Goal: Information Seeking & Learning: Learn about a topic

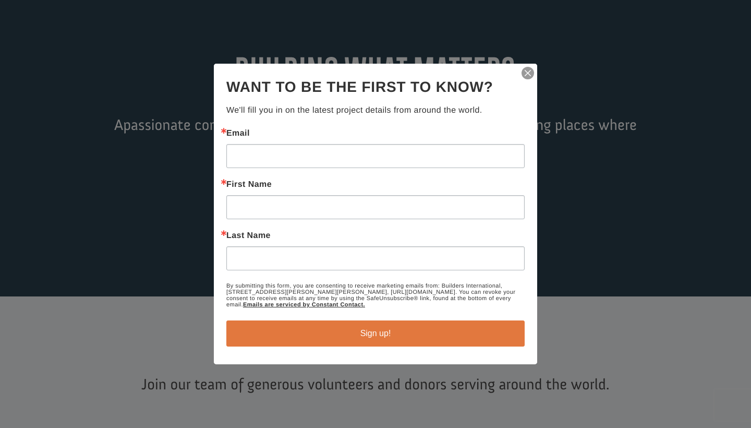
scroll to position [103, 0]
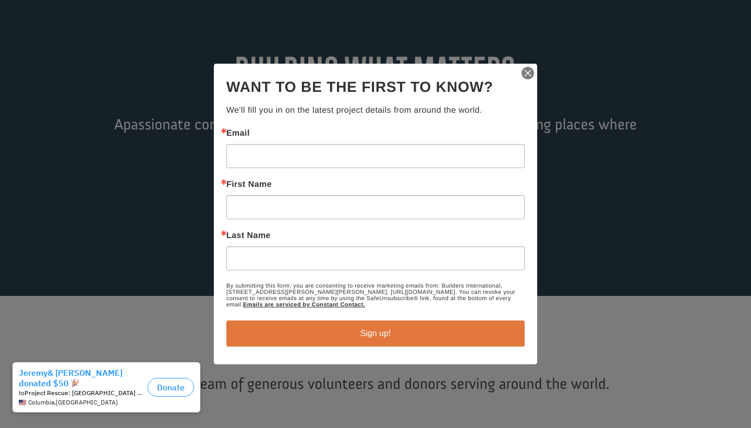
click at [528, 72] on img "button" at bounding box center [527, 73] width 15 height 15
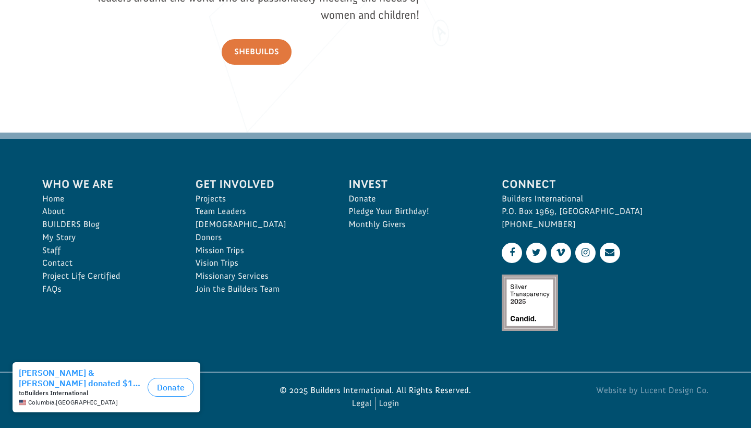
scroll to position [1522, 0]
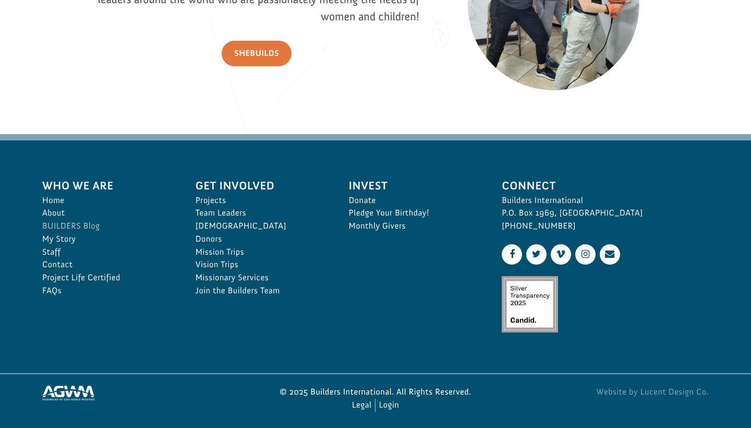
click at [94, 221] on link "BUILDERS Blog" at bounding box center [107, 226] width 130 height 13
click at [66, 221] on link "BUILDERS Blog" at bounding box center [107, 226] width 130 height 13
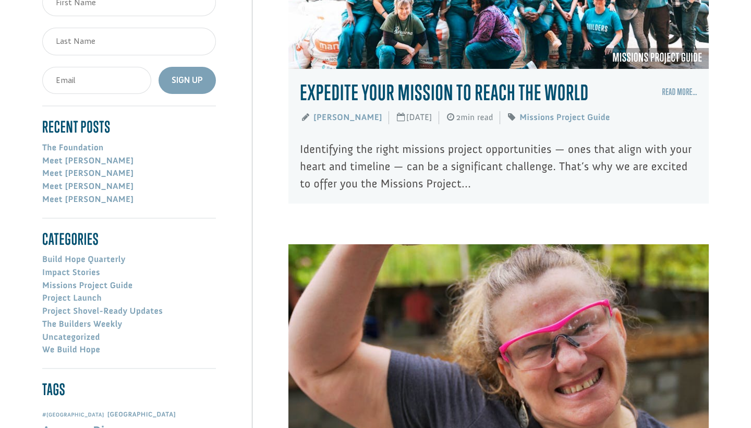
scroll to position [300, 0]
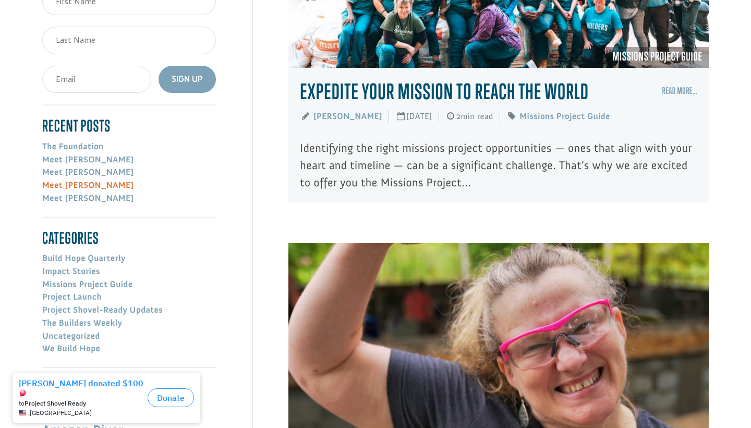
click at [68, 183] on link "Meet [PERSON_NAME]" at bounding box center [87, 185] width 91 height 10
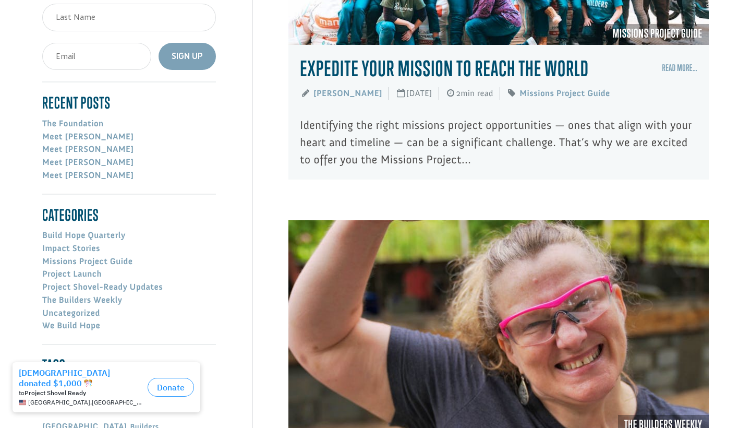
scroll to position [341, 0]
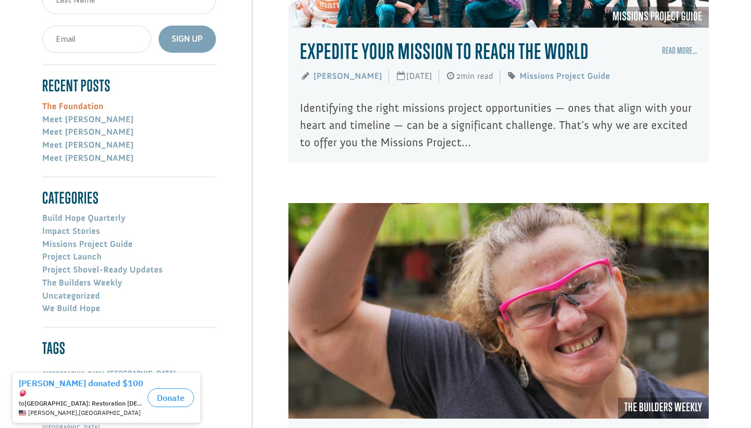
click at [77, 108] on link "The Foundation" at bounding box center [73, 106] width 62 height 10
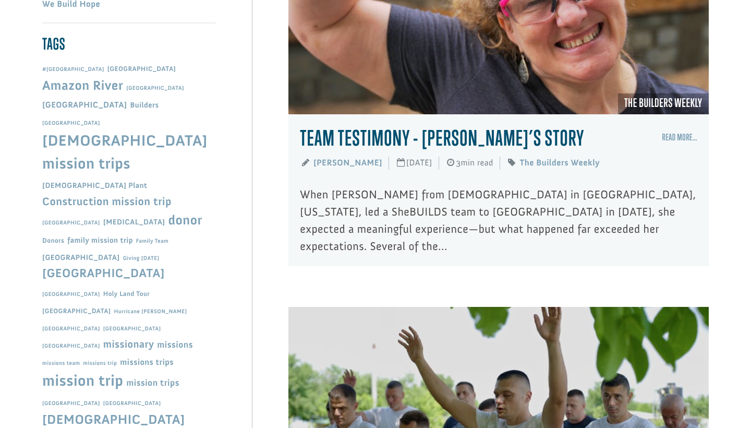
scroll to position [644, 0]
click at [114, 78] on link "Amazon River" at bounding box center [82, 86] width 81 height 16
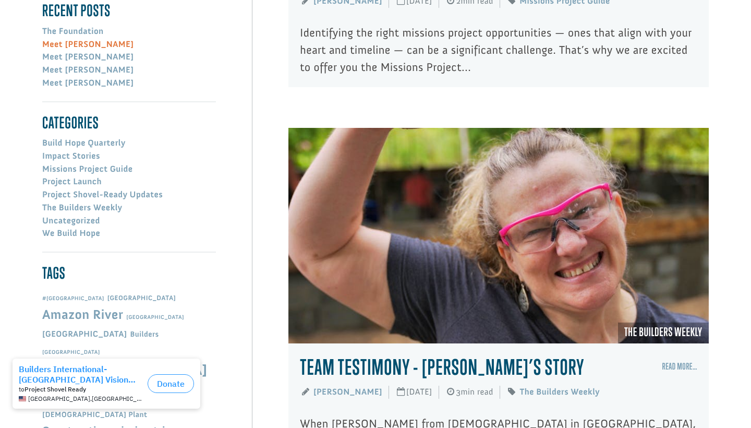
scroll to position [416, 0]
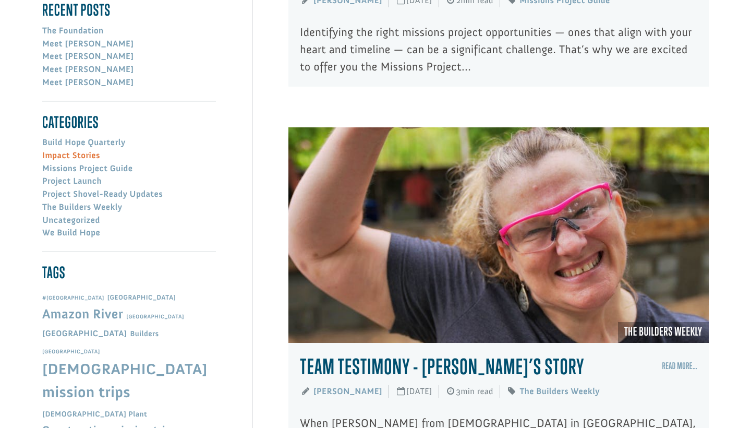
click at [72, 152] on link "Impact Stories" at bounding box center [71, 155] width 58 height 10
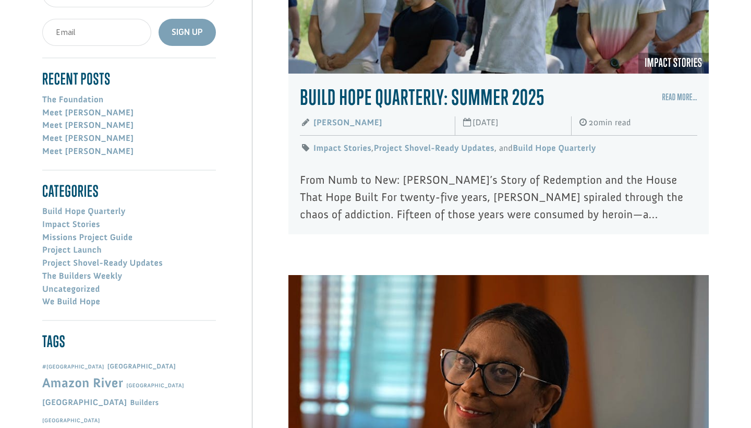
scroll to position [348, 0]
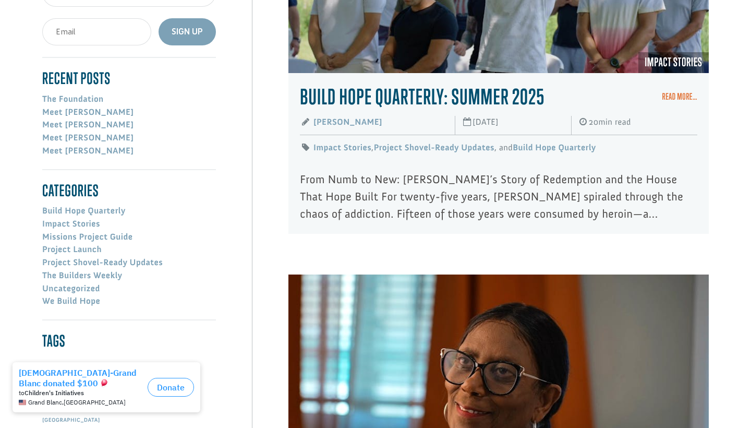
click at [676, 94] on link "Read More…" at bounding box center [679, 96] width 35 height 10
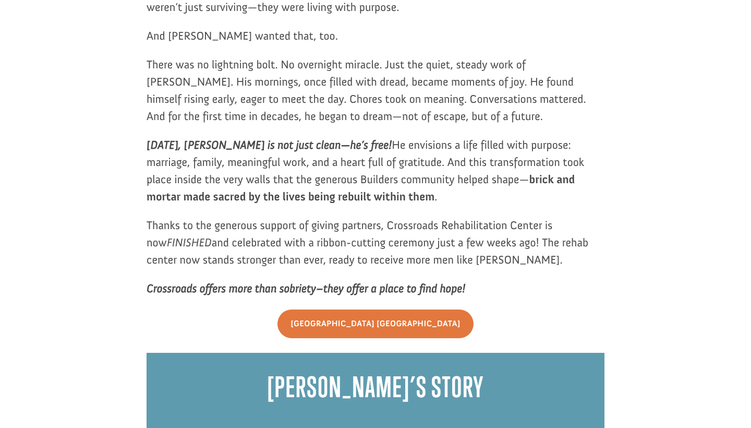
scroll to position [894, 0]
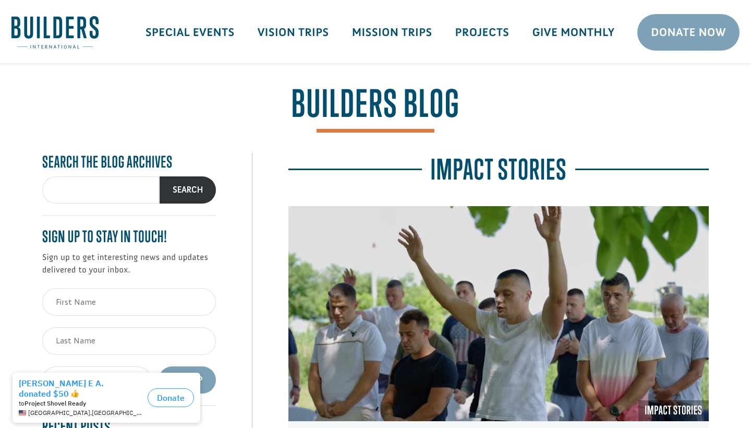
click at [52, 37] on img at bounding box center [54, 32] width 87 height 32
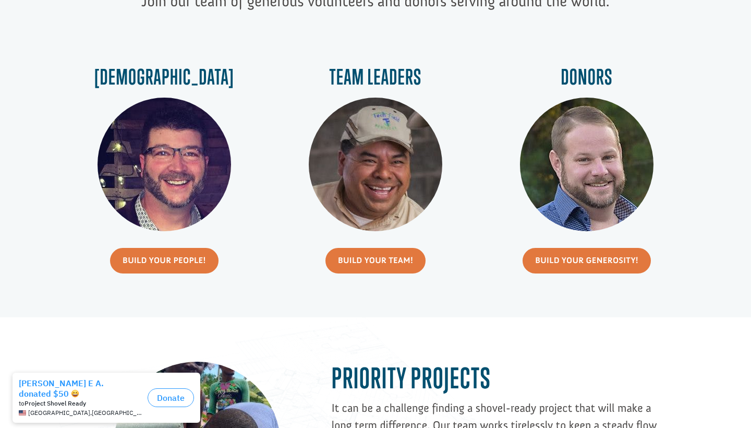
scroll to position [487, 0]
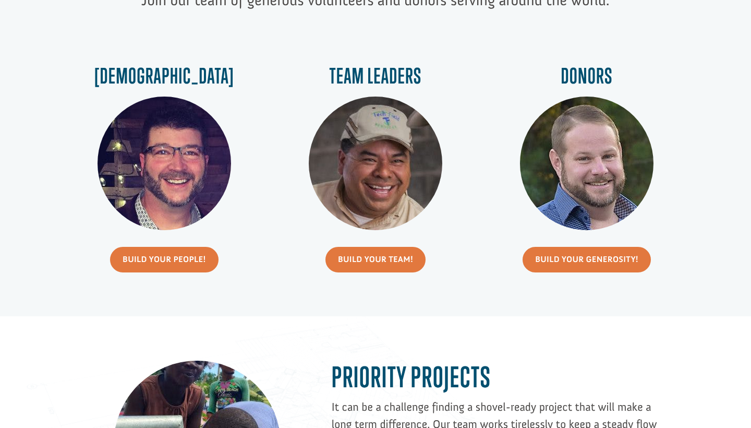
click at [169, 175] on img at bounding box center [165, 163] width 134 height 134
drag, startPoint x: 160, startPoint y: 256, endPoint x: 216, endPoint y: 196, distance: 81.9
click at [160, 256] on link "Build Your People!" at bounding box center [164, 260] width 108 height 26
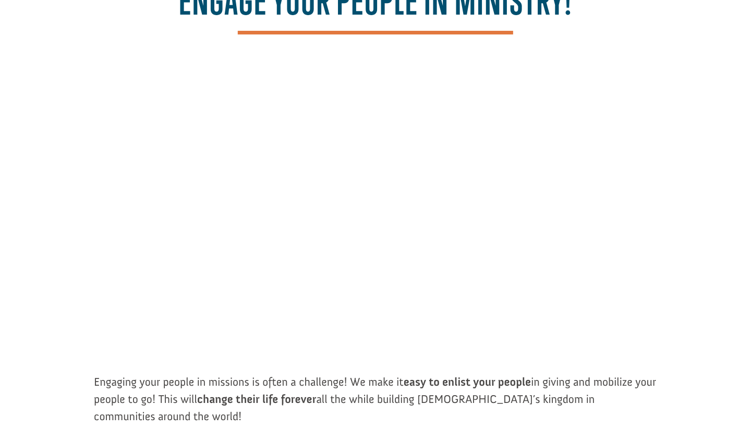
scroll to position [173, 0]
